Goal: Task Accomplishment & Management: Use online tool/utility

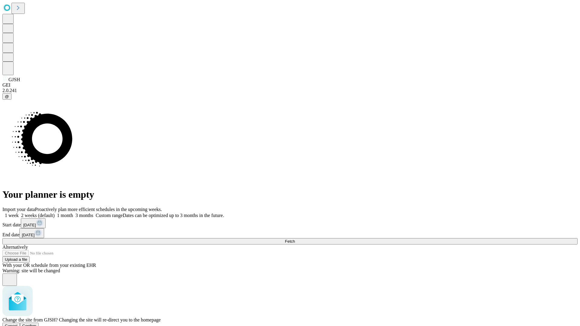
click at [37, 324] on span "Confirm" at bounding box center [29, 326] width 14 height 5
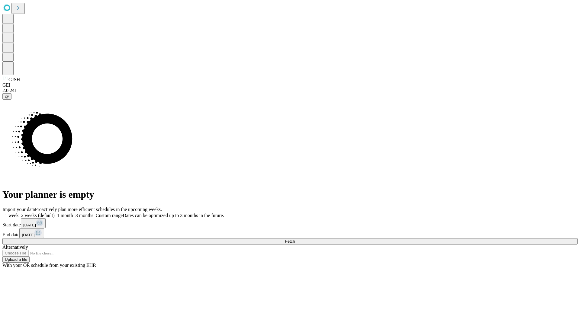
click at [73, 213] on label "1 month" at bounding box center [64, 215] width 18 height 5
click at [295, 239] on span "Fetch" at bounding box center [290, 241] width 10 height 5
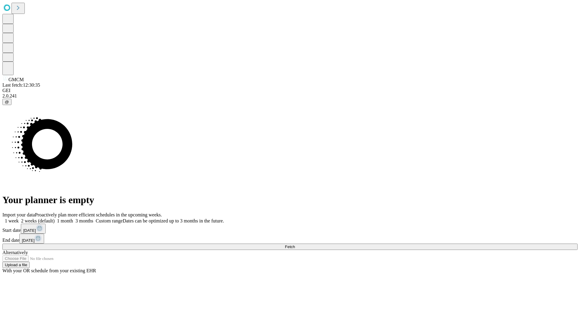
click at [73, 218] on label "1 month" at bounding box center [64, 220] width 18 height 5
click at [295, 244] on span "Fetch" at bounding box center [290, 246] width 10 height 5
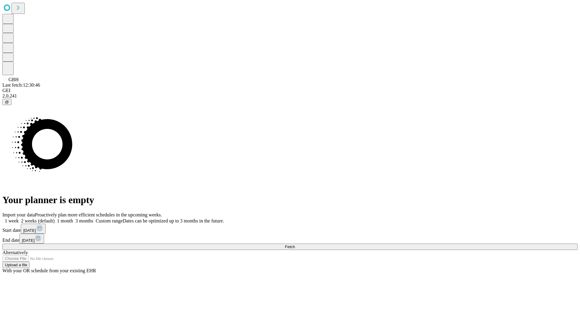
click at [73, 218] on label "1 month" at bounding box center [64, 220] width 18 height 5
click at [295, 244] on span "Fetch" at bounding box center [290, 246] width 10 height 5
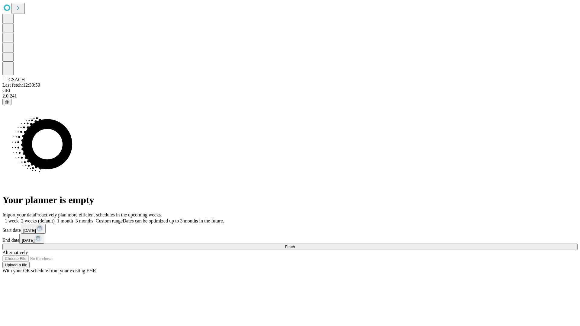
click at [73, 218] on label "1 month" at bounding box center [64, 220] width 18 height 5
click at [295, 244] on span "Fetch" at bounding box center [290, 246] width 10 height 5
click at [73, 218] on label "1 month" at bounding box center [64, 220] width 18 height 5
click at [295, 244] on span "Fetch" at bounding box center [290, 246] width 10 height 5
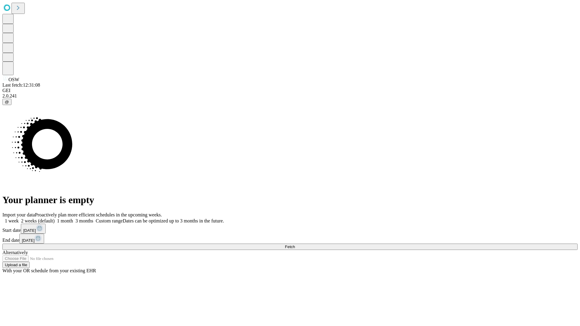
click at [73, 218] on label "1 month" at bounding box center [64, 220] width 18 height 5
click at [295, 244] on span "Fetch" at bounding box center [290, 246] width 10 height 5
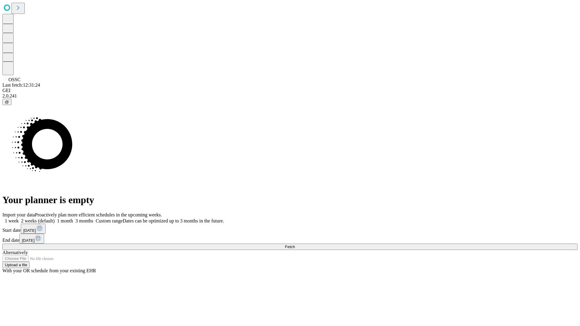
click at [73, 218] on label "1 month" at bounding box center [64, 220] width 18 height 5
click at [295, 244] on span "Fetch" at bounding box center [290, 246] width 10 height 5
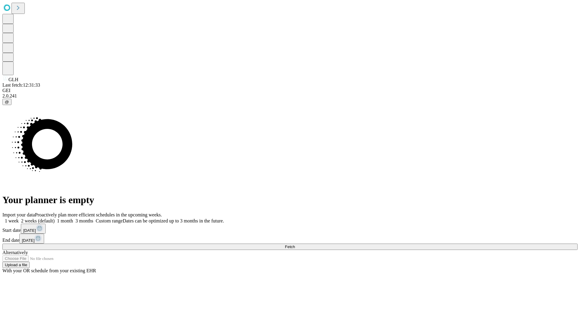
click at [73, 218] on label "1 month" at bounding box center [64, 220] width 18 height 5
click at [295, 244] on span "Fetch" at bounding box center [290, 246] width 10 height 5
click at [73, 218] on label "1 month" at bounding box center [64, 220] width 18 height 5
click at [295, 244] on span "Fetch" at bounding box center [290, 246] width 10 height 5
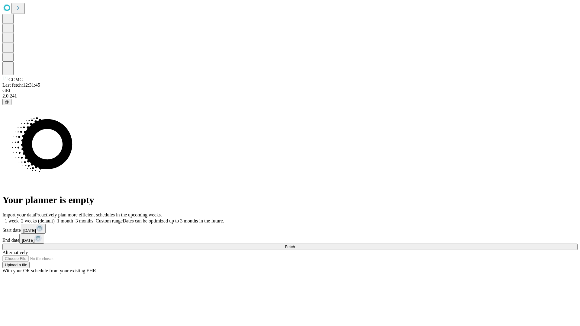
click at [73, 218] on label "1 month" at bounding box center [64, 220] width 18 height 5
click at [295, 244] on span "Fetch" at bounding box center [290, 246] width 10 height 5
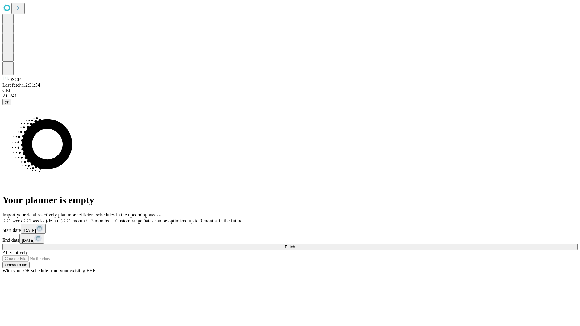
click at [295, 244] on span "Fetch" at bounding box center [290, 246] width 10 height 5
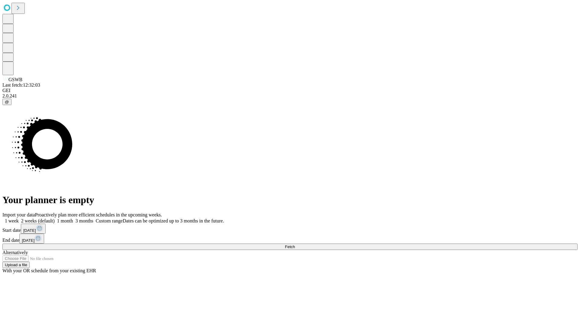
click at [73, 218] on label "1 month" at bounding box center [64, 220] width 18 height 5
click at [295, 244] on span "Fetch" at bounding box center [290, 246] width 10 height 5
